Goal: Find specific page/section: Find specific page/section

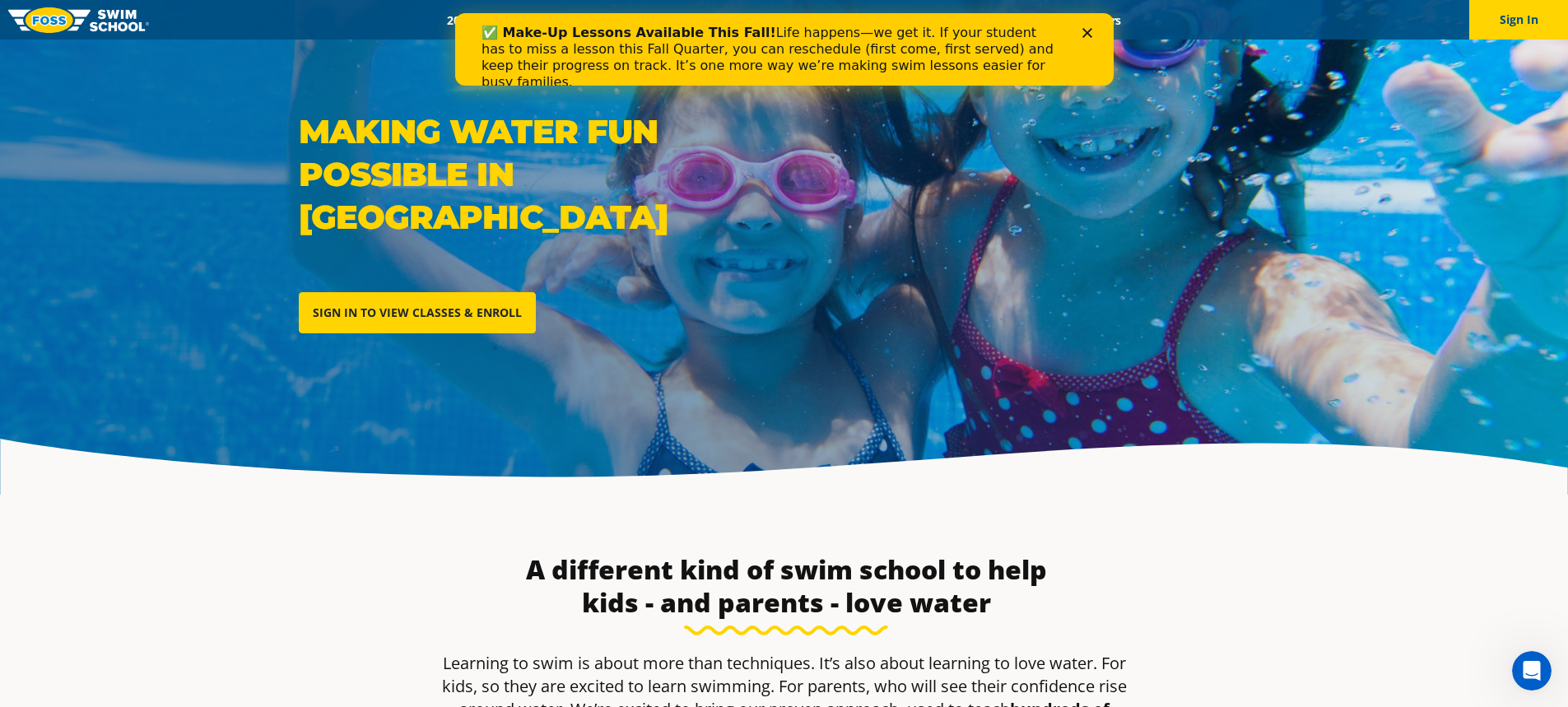
click at [1079, 31] on div "✅ Make-Up Lessons Available This Fall! Life happens—we get it. If your student …" at bounding box center [783, 58] width 606 height 75
click at [1086, 33] on polygon "Close" at bounding box center [1087, 33] width 10 height 10
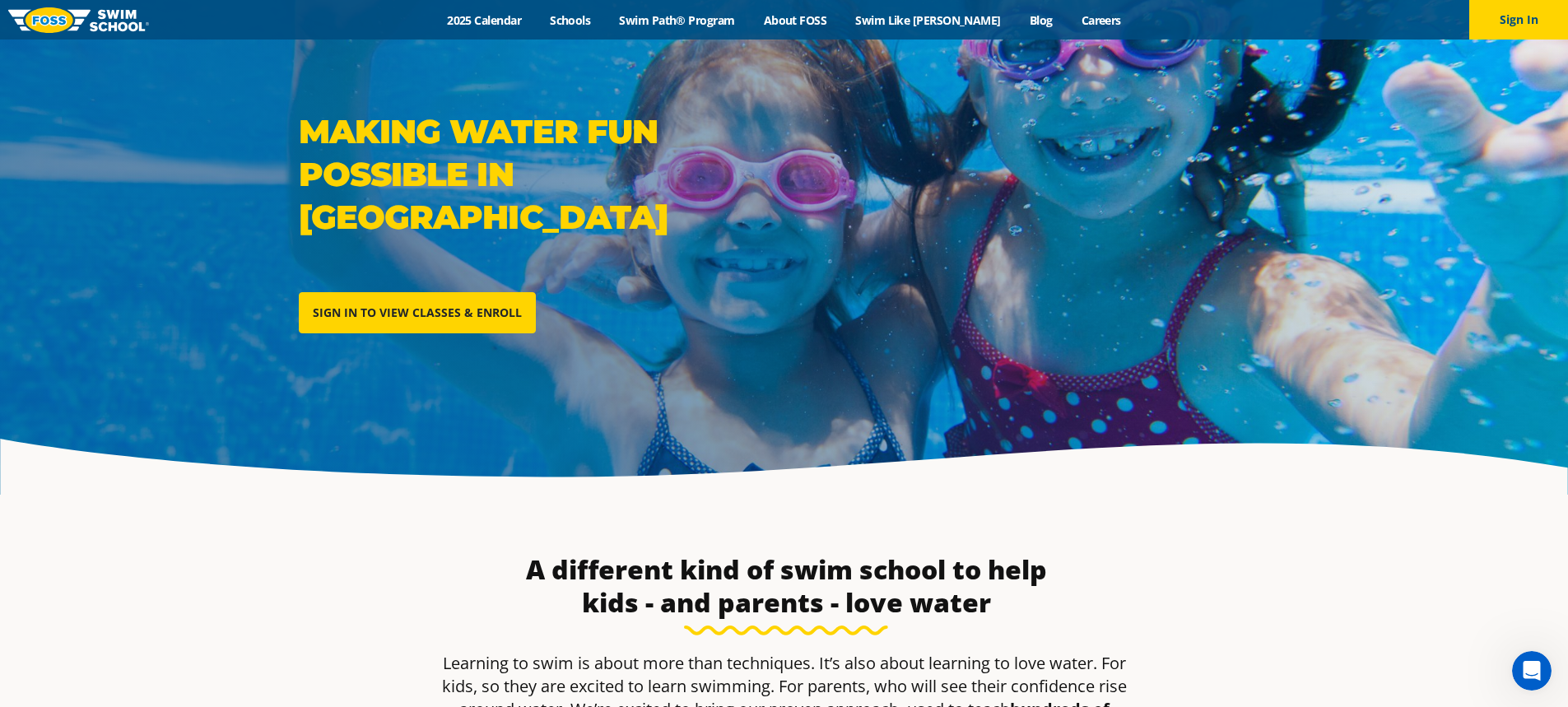
click at [811, 17] on link "About FOSS" at bounding box center [795, 20] width 92 height 16
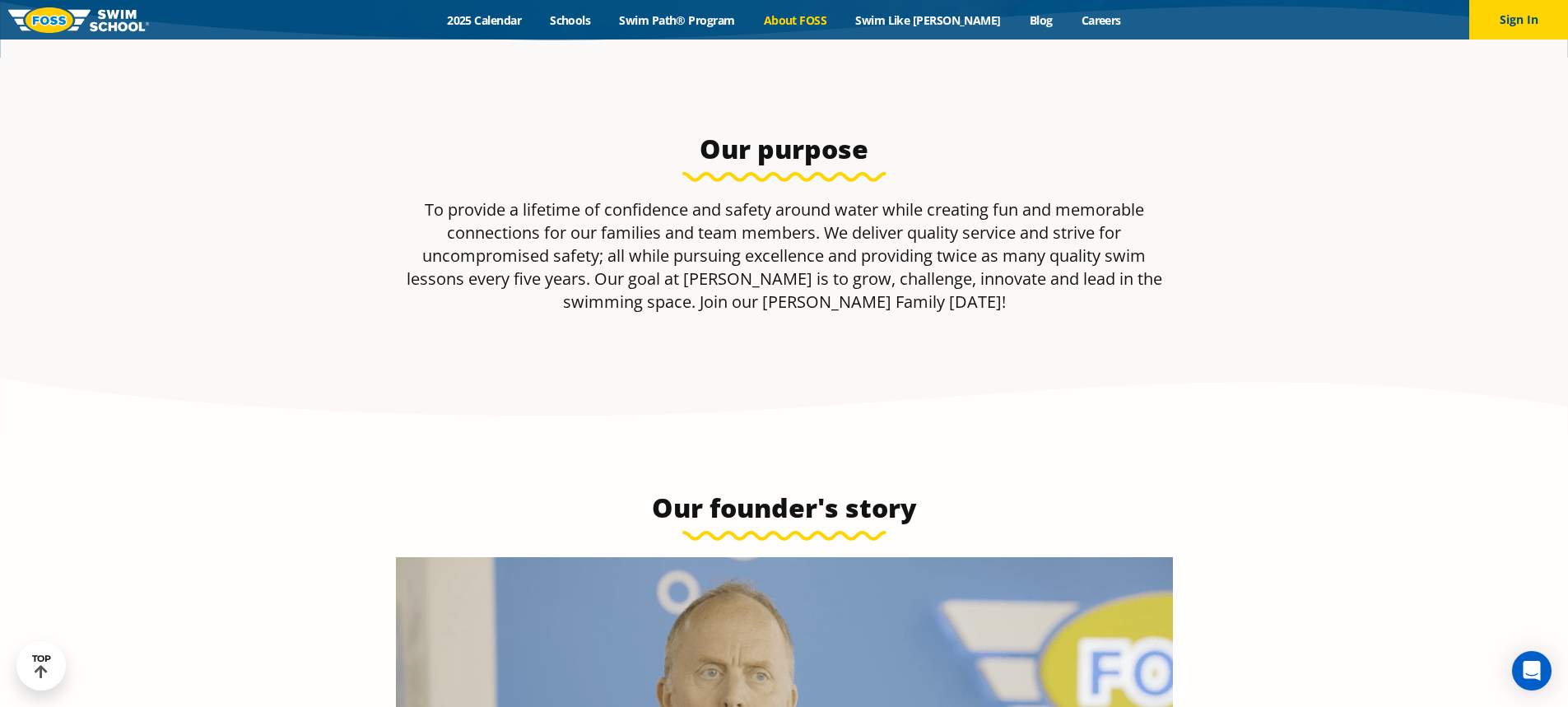
scroll to position [247, 0]
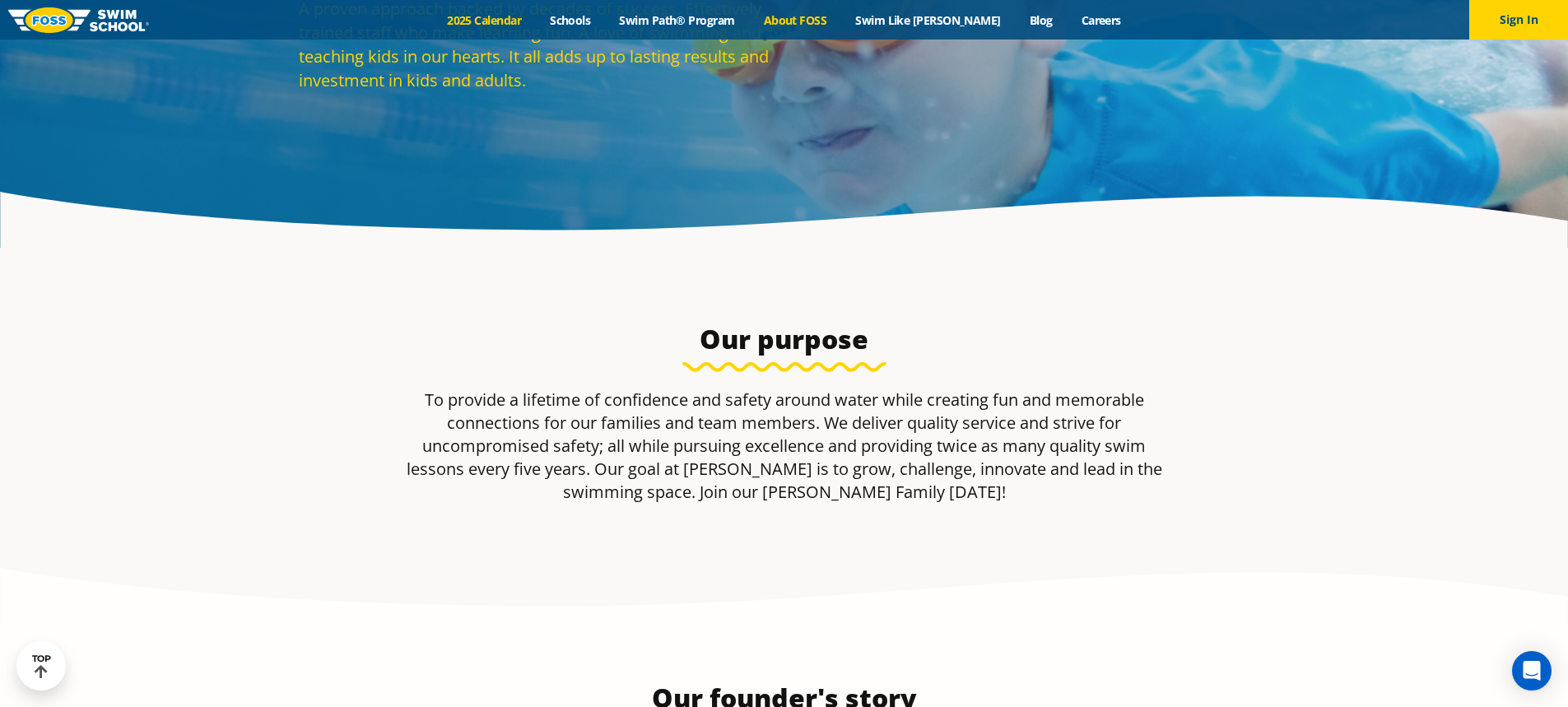
click at [509, 13] on link "2025 Calendar" at bounding box center [484, 20] width 103 height 16
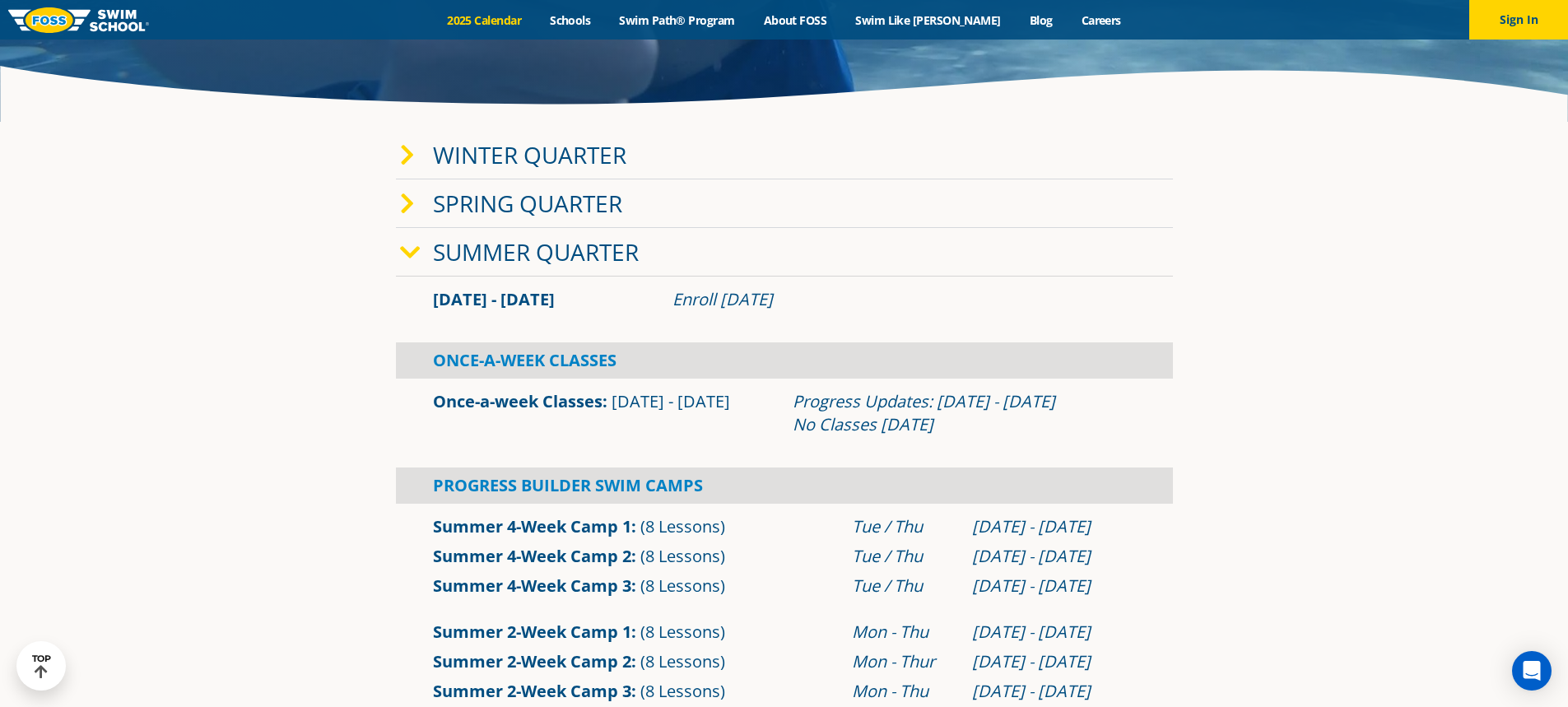
scroll to position [411, 0]
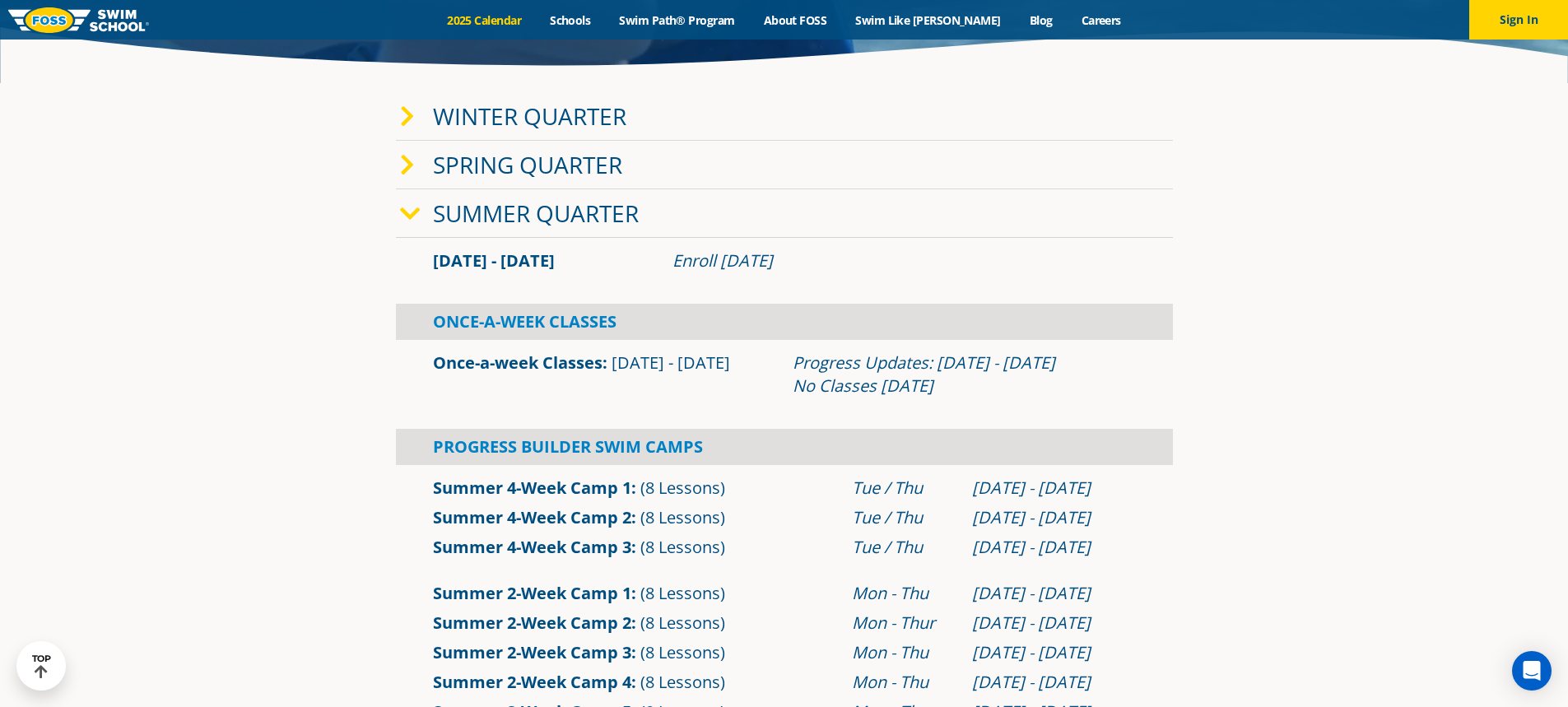
click at [414, 221] on icon at bounding box center [410, 214] width 21 height 23
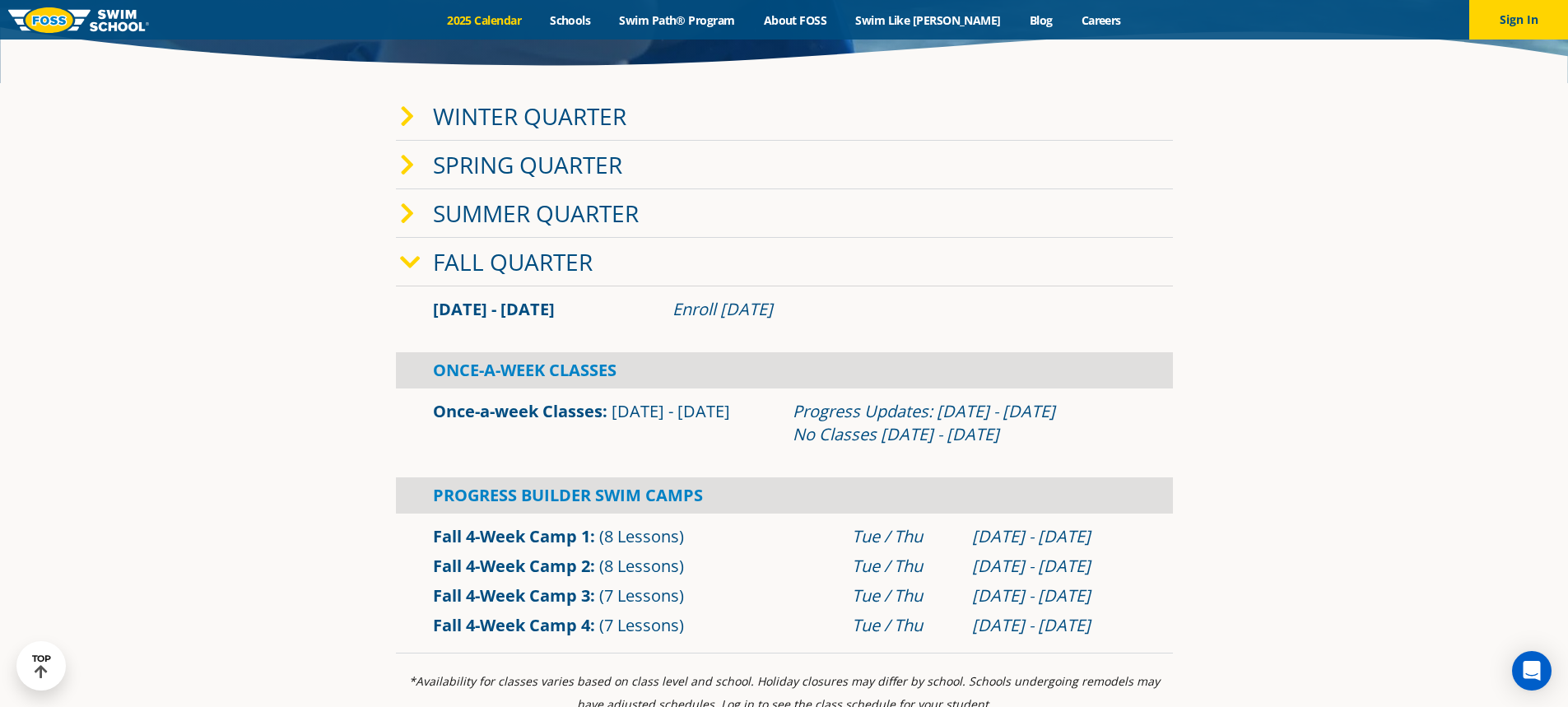
click at [409, 265] on icon at bounding box center [410, 263] width 21 height 23
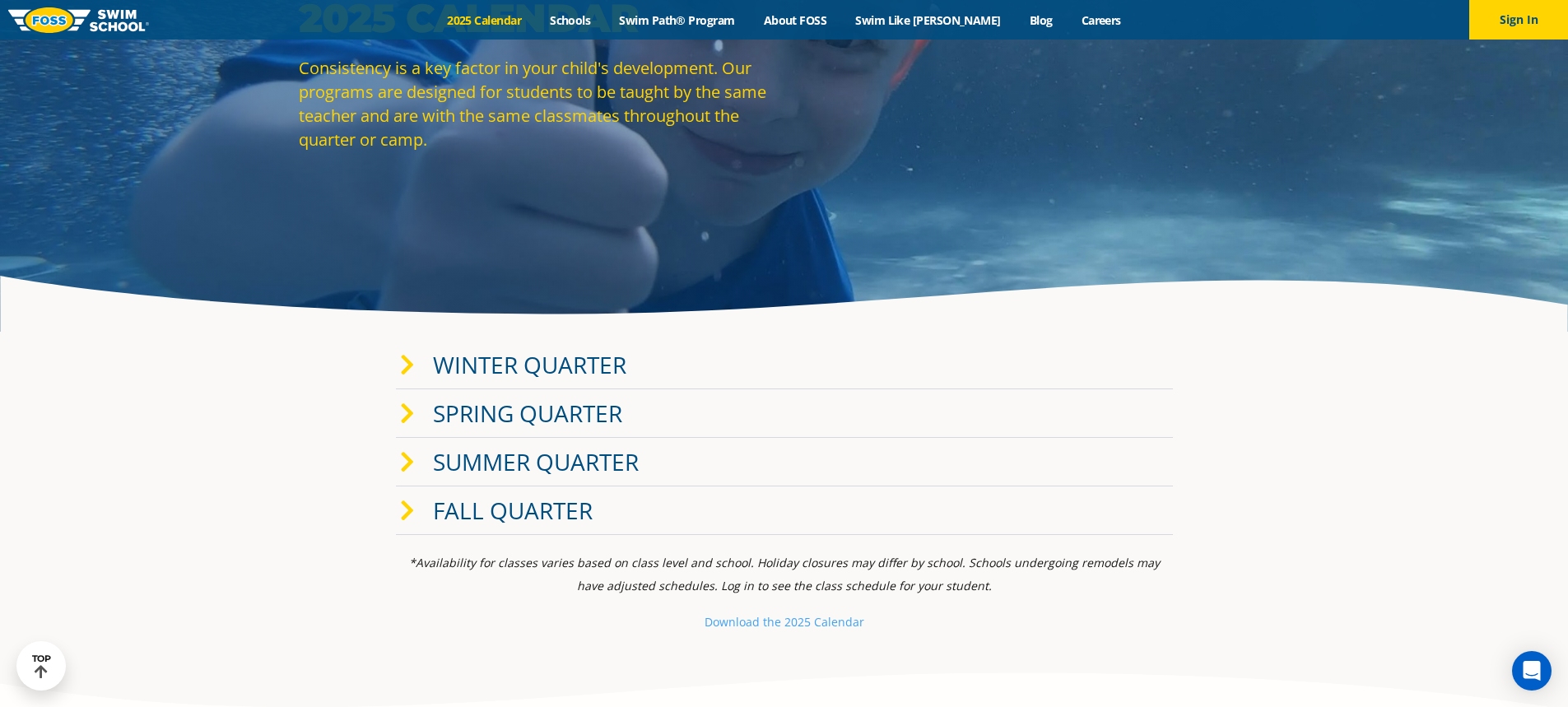
scroll to position [0, 0]
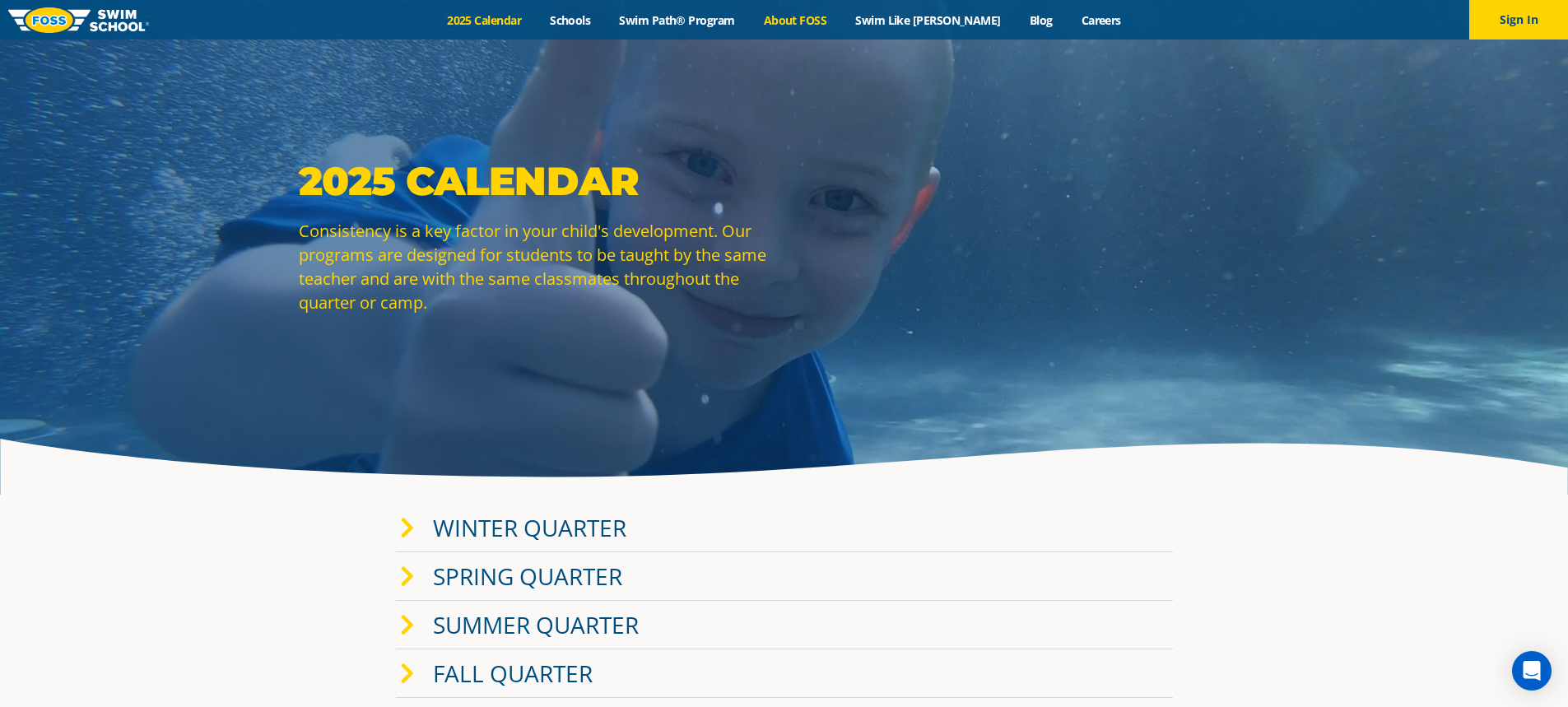
click at [823, 20] on link "About FOSS" at bounding box center [795, 20] width 92 height 16
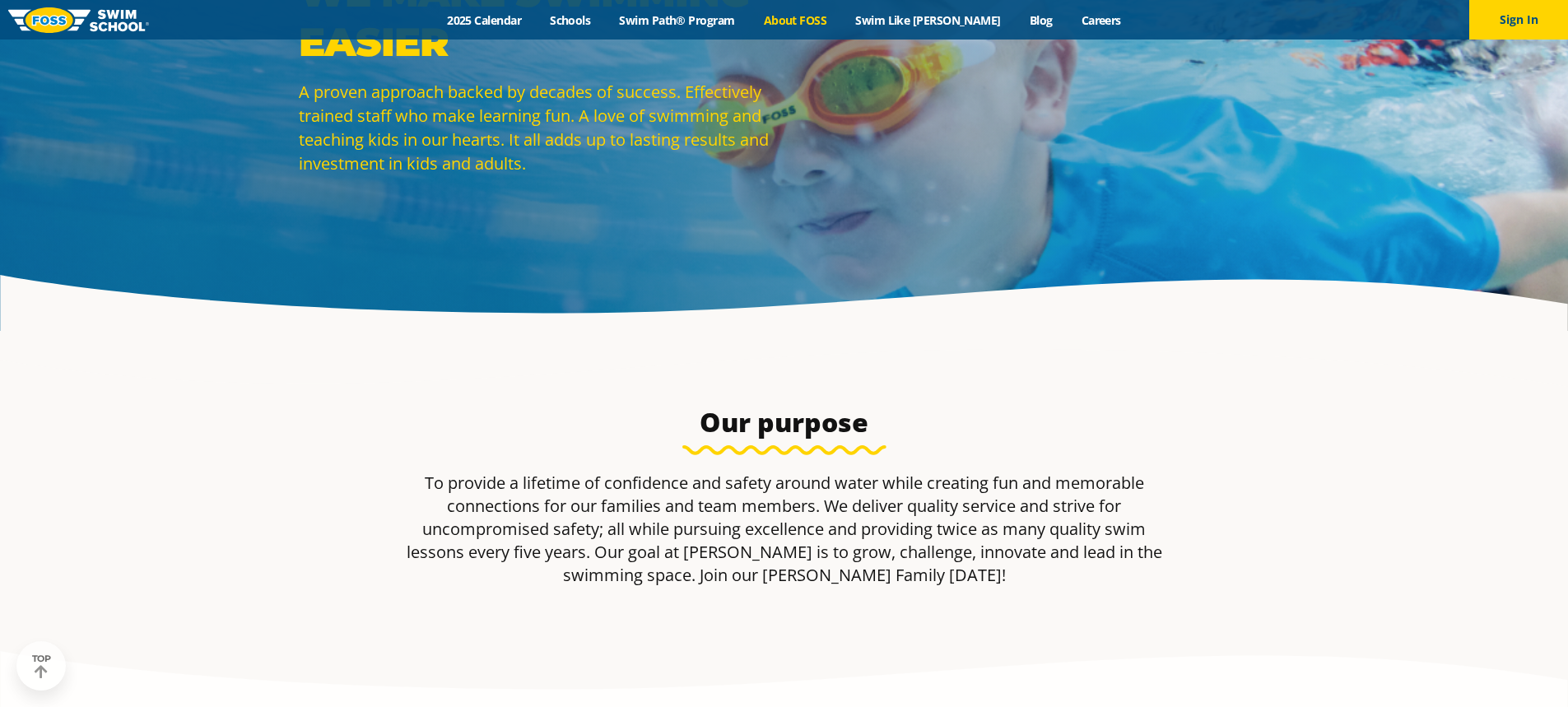
scroll to position [165, 0]
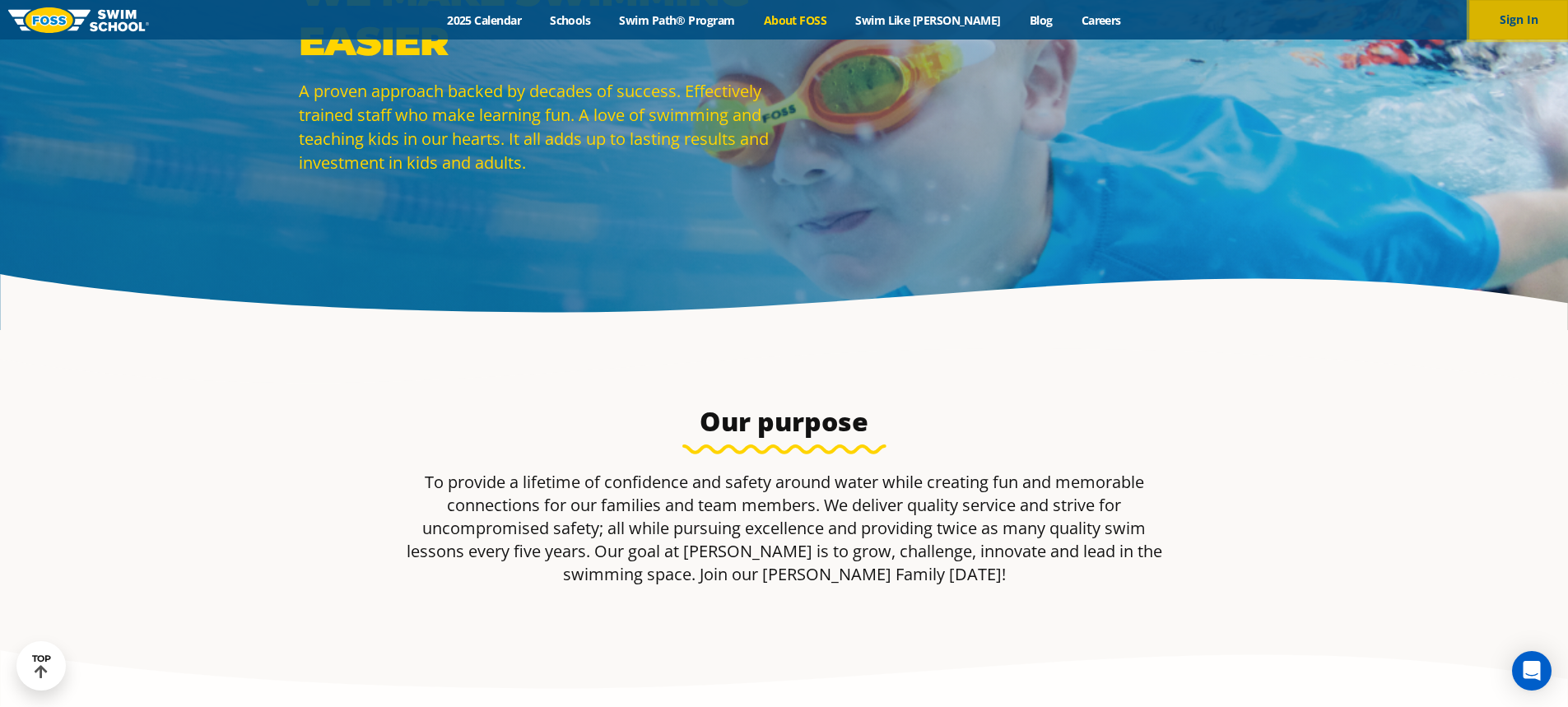
click at [1486, 18] on button "Sign In" at bounding box center [1519, 19] width 99 height 39
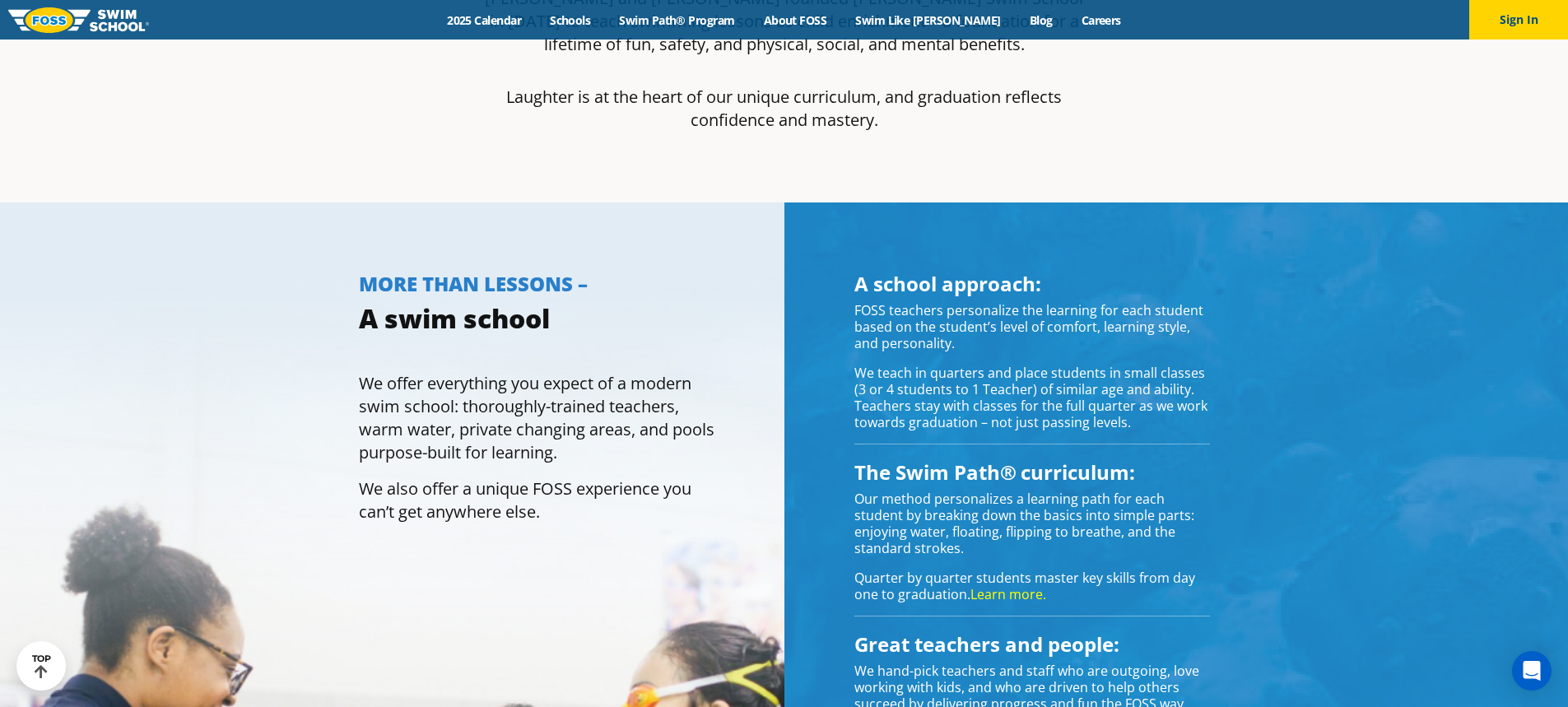
scroll to position [537, 0]
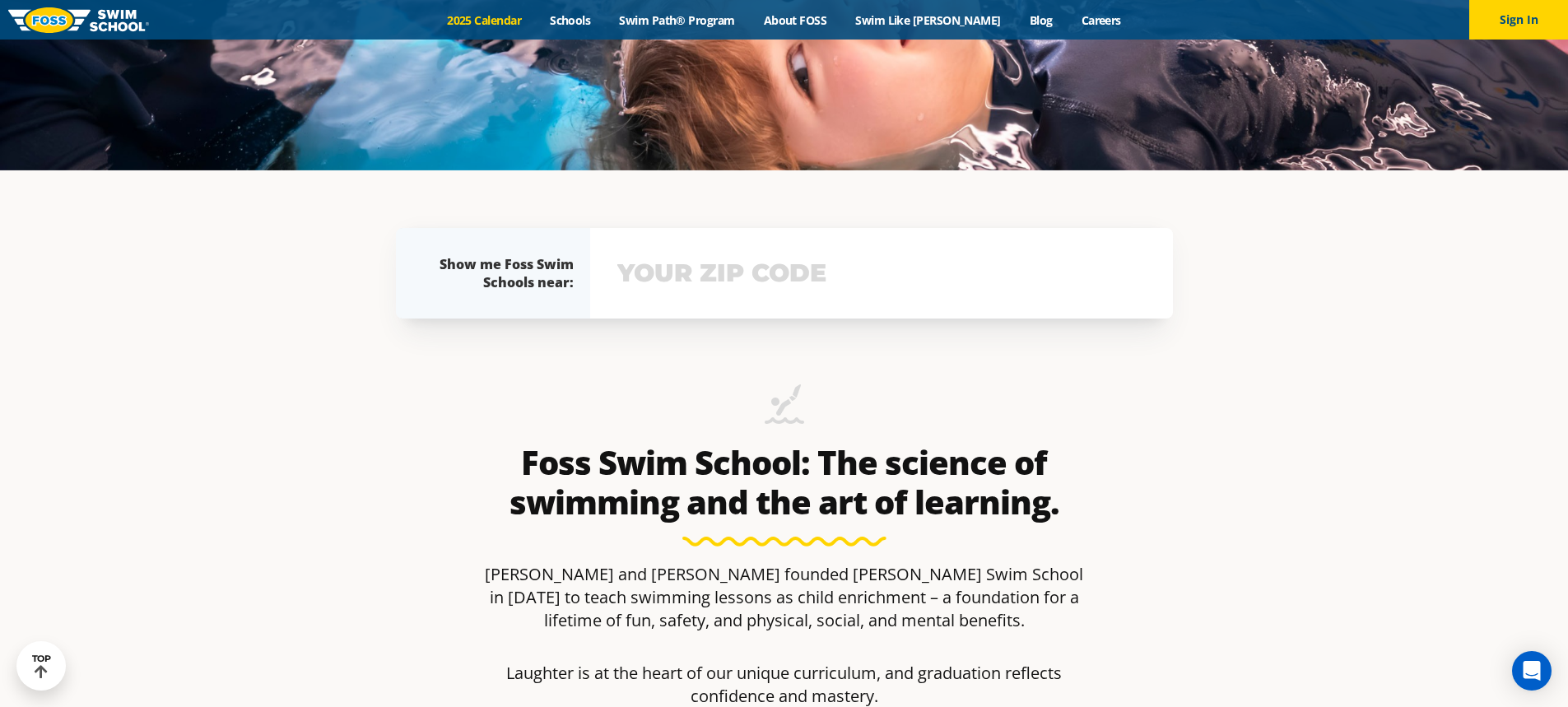
click at [517, 19] on link "2025 Calendar" at bounding box center [484, 20] width 103 height 16
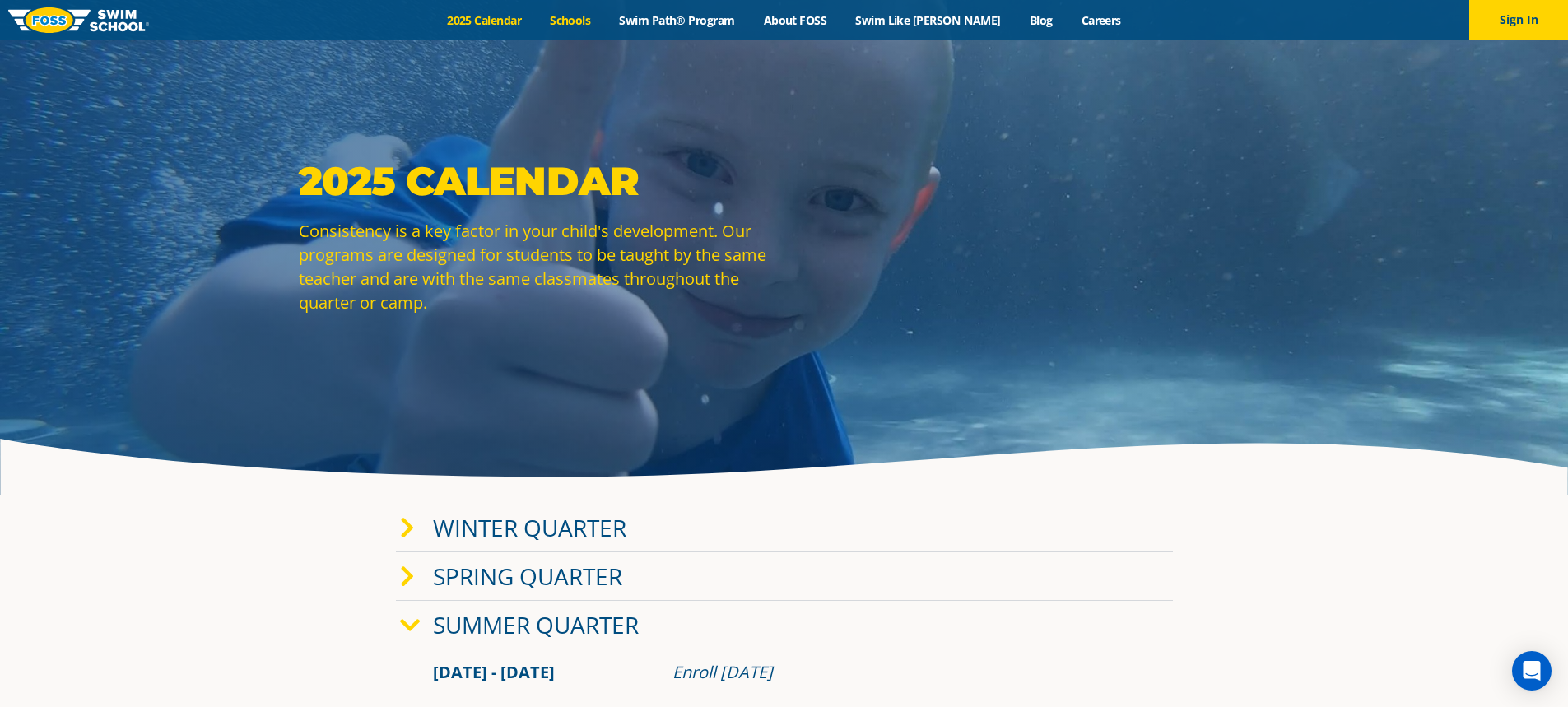
click at [599, 18] on link "Schools" at bounding box center [570, 20] width 70 height 16
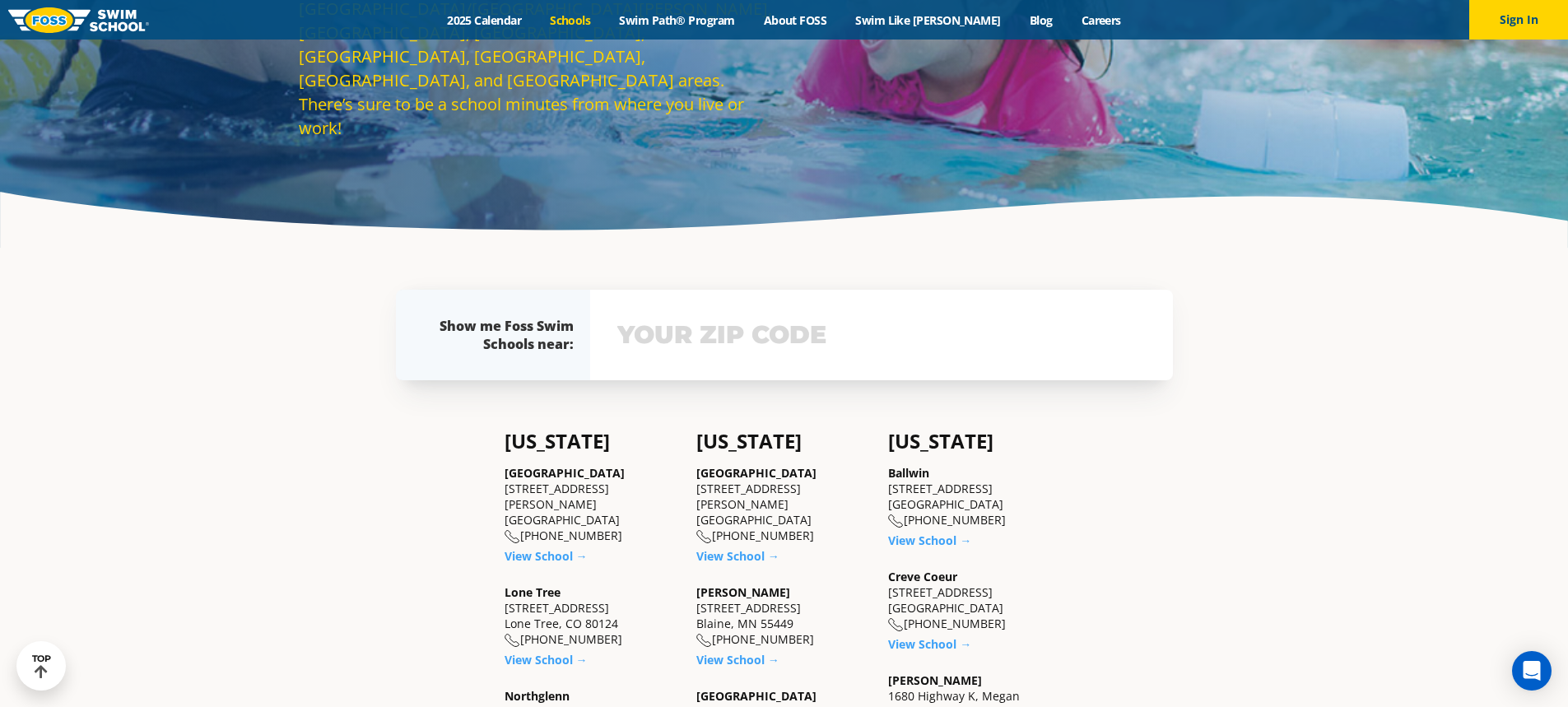
click at [699, 355] on div "View school & class schedule" at bounding box center [882, 335] width 583 height 90
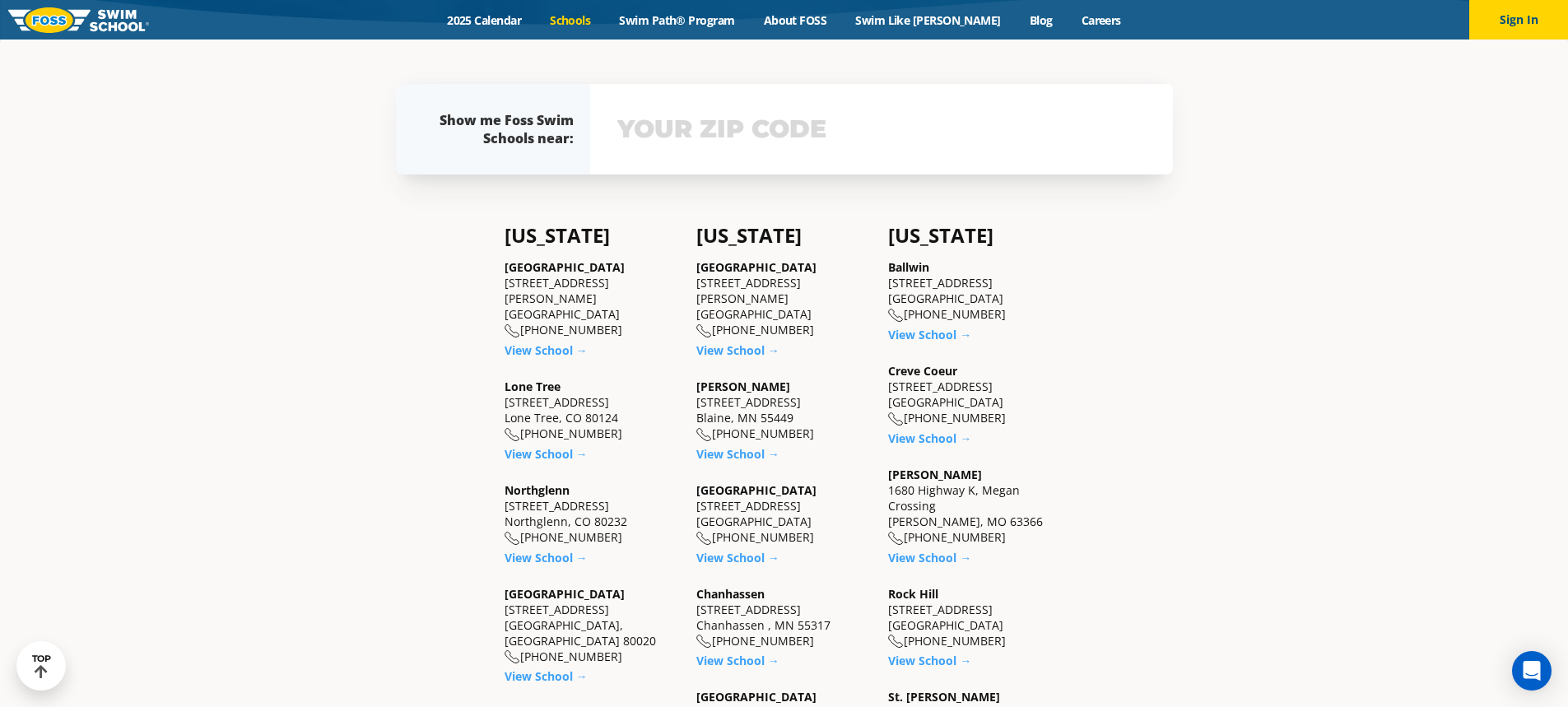
scroll to position [455, 0]
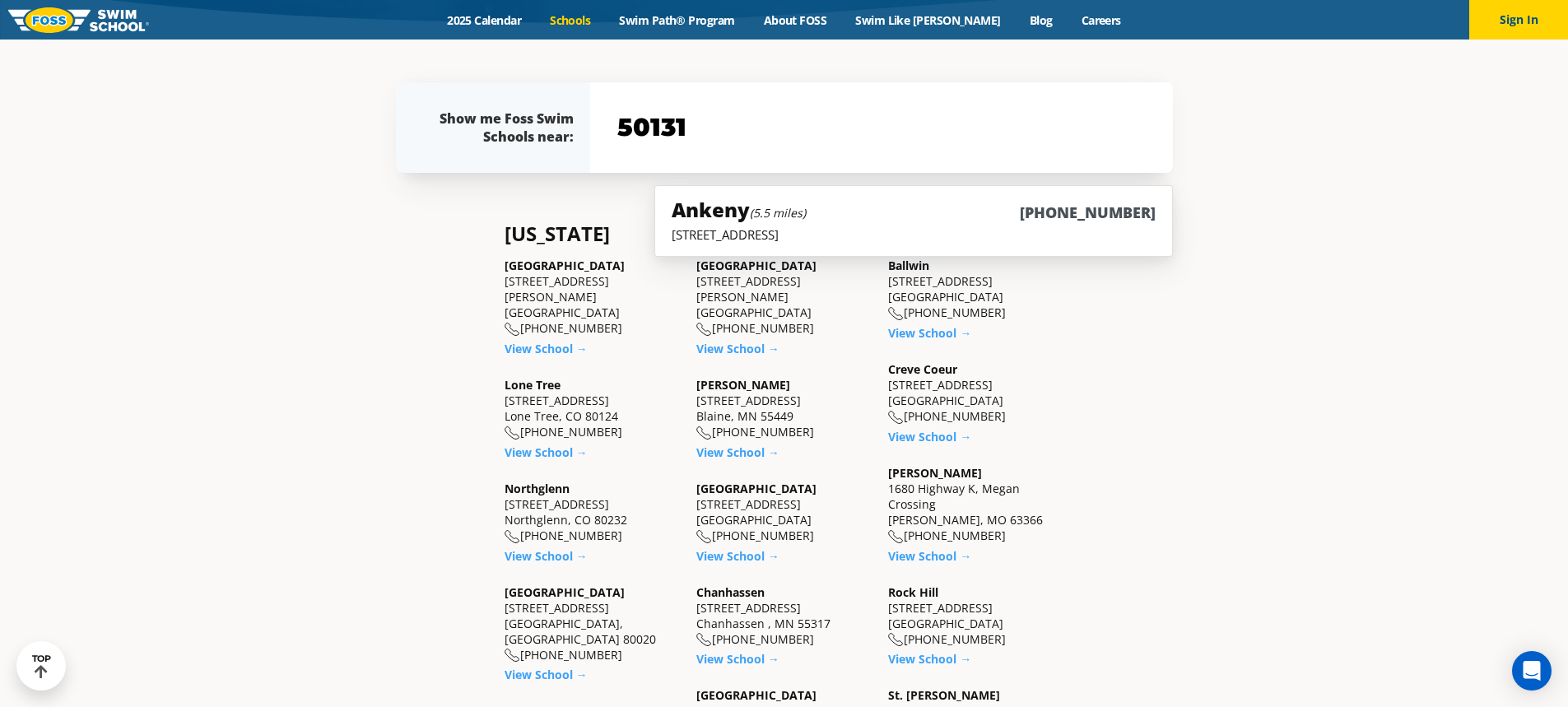
type input "50131"
click at [840, 224] on div "Ankeny (5.5 miles) [PHONE_NUMBER]" at bounding box center [913, 211] width 483 height 30
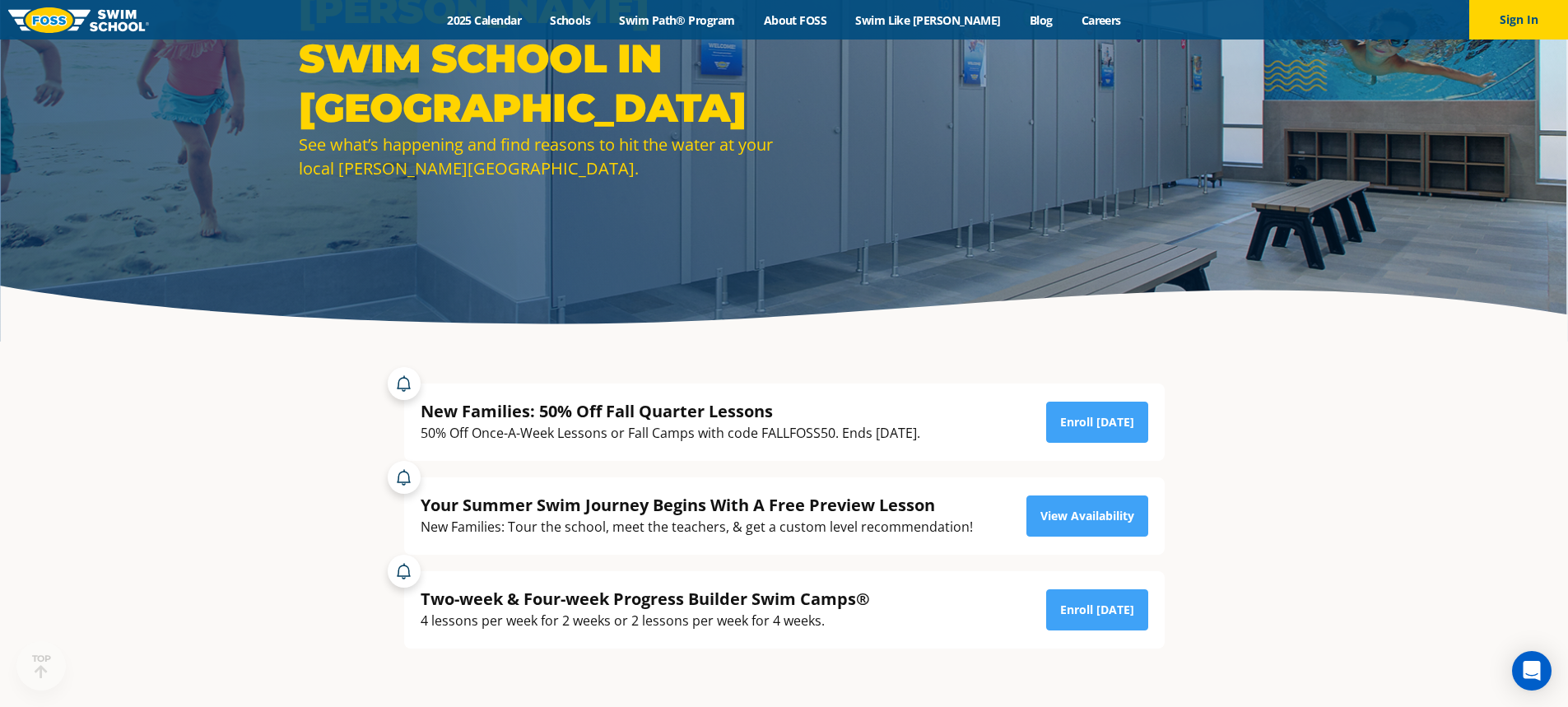
scroll to position [165, 0]
